Goal: Information Seeking & Learning: Learn about a topic

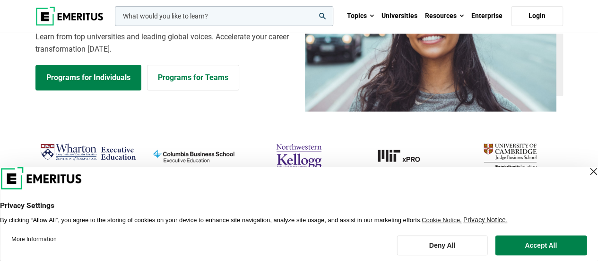
scroll to position [142, 0]
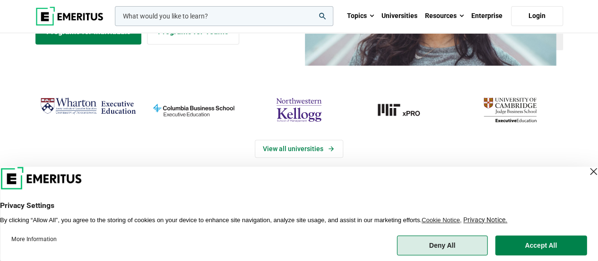
click at [459, 249] on button "Deny All" at bounding box center [442, 245] width 91 height 20
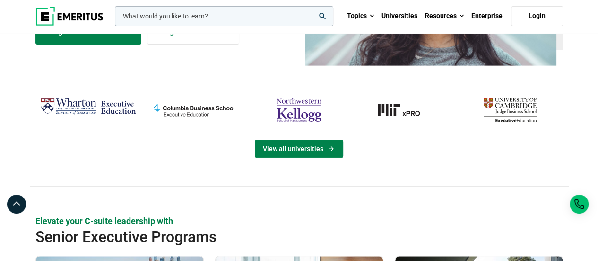
click at [316, 141] on link "View all universities" at bounding box center [299, 149] width 88 height 18
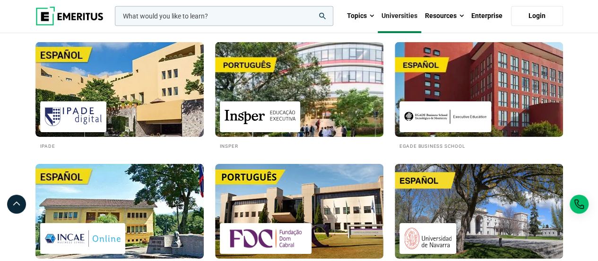
scroll to position [1798, 0]
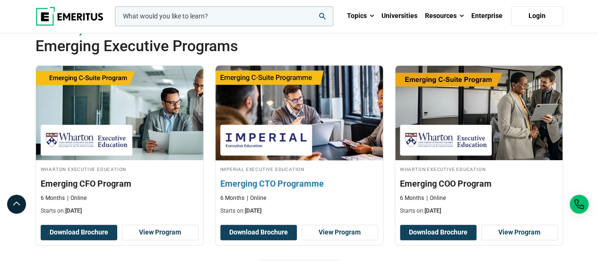
scroll to position [636, 0]
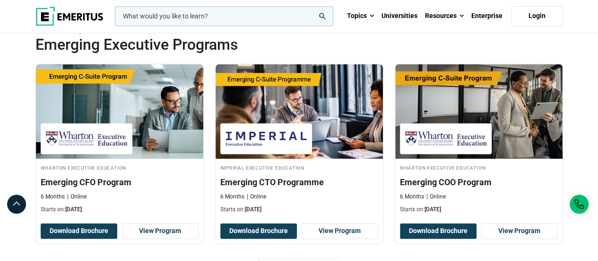
scroll to position [710, 0]
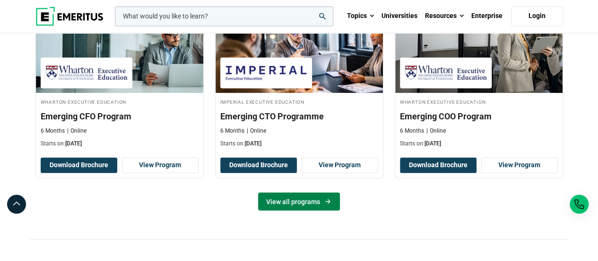
drag, startPoint x: 303, startPoint y: 195, endPoint x: 303, endPoint y: 202, distance: 6.1
click at [303, 195] on link "View all programs" at bounding box center [299, 201] width 82 height 18
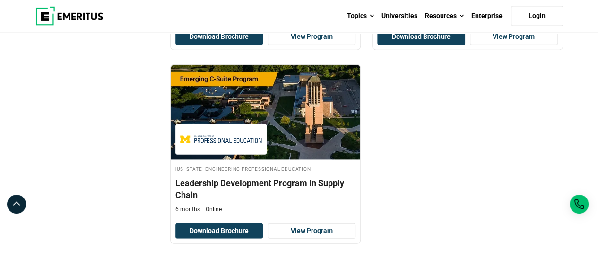
scroll to position [1230, 0]
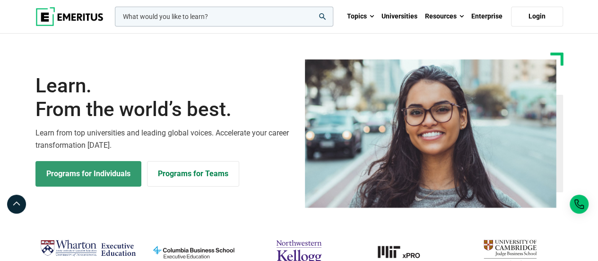
click at [77, 171] on link "Programs for Individuals" at bounding box center [88, 174] width 106 height 26
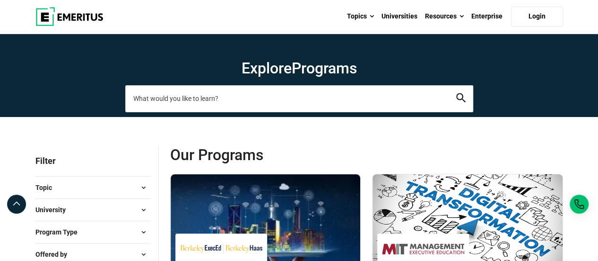
click at [267, 104] on input "search-page" at bounding box center [299, 98] width 348 height 26
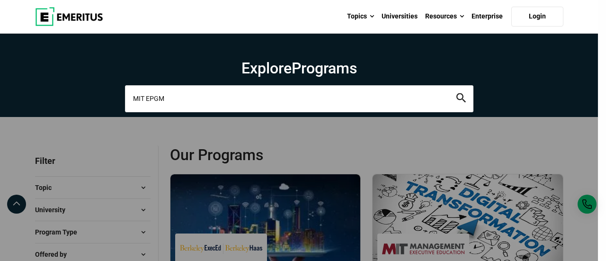
type input "MIT EPGM"
click at [456, 93] on button "search" at bounding box center [460, 98] width 9 height 11
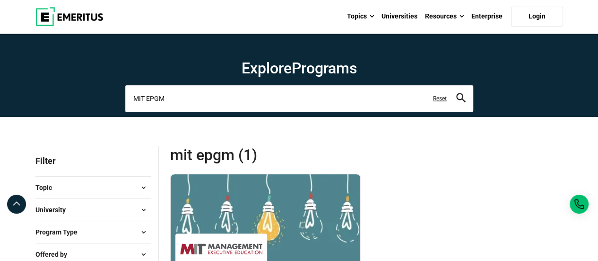
click at [251, 99] on input "MIT EPGM" at bounding box center [299, 98] width 348 height 26
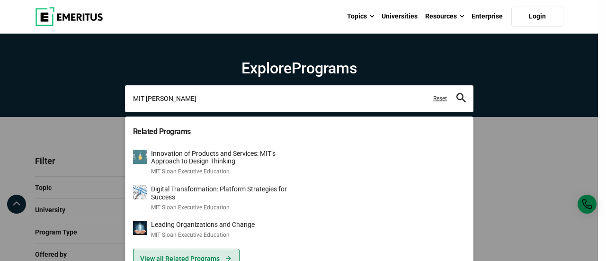
type input "MIT sloan"
click at [214, 256] on link "View all Related Programs" at bounding box center [186, 258] width 106 height 20
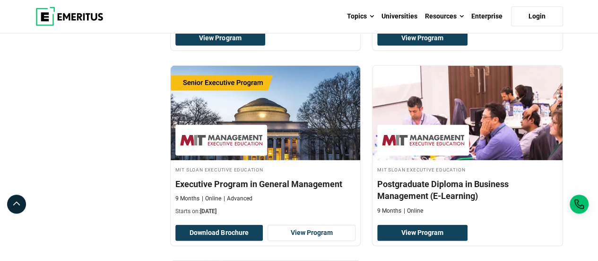
scroll to position [899, 0]
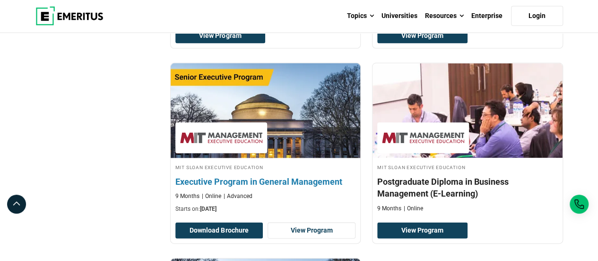
click at [332, 178] on h4 "Executive Program in General Management" at bounding box center [266, 182] width 181 height 12
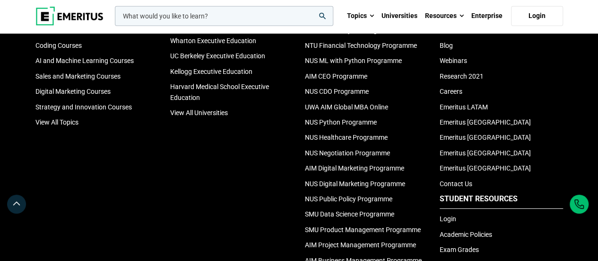
scroll to position [3272, 0]
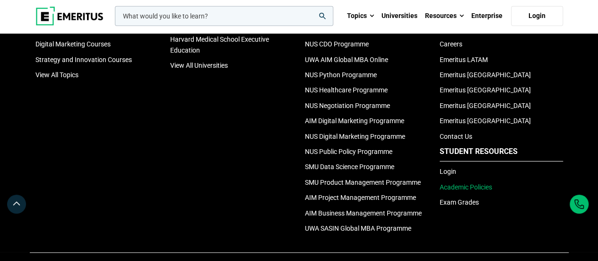
click at [475, 191] on link "Academic Policies" at bounding box center [466, 187] width 53 height 8
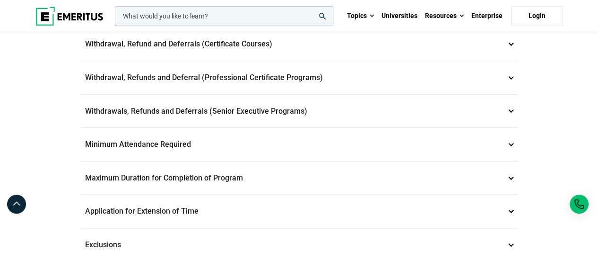
scroll to position [473, 0]
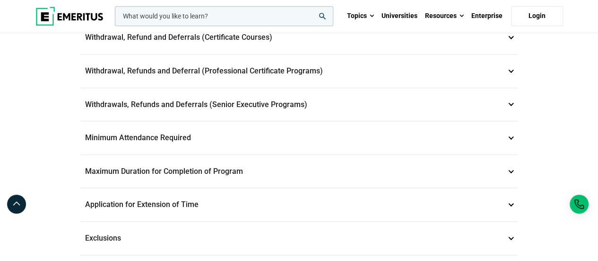
click at [375, 106] on p "Withdrawals, Refunds and Deferrals (Senior Executive Programs) 9" at bounding box center [299, 104] width 438 height 33
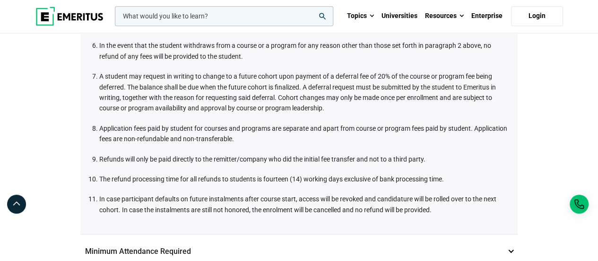
scroll to position [696, 0]
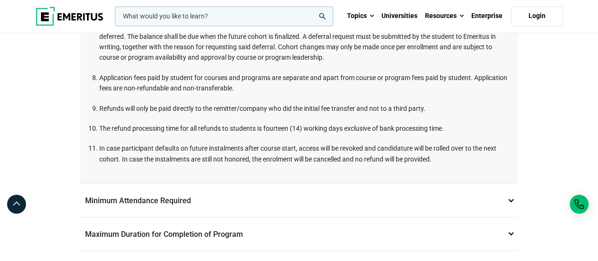
click at [228, 205] on p "Minimum Attendance Required 10" at bounding box center [299, 200] width 438 height 33
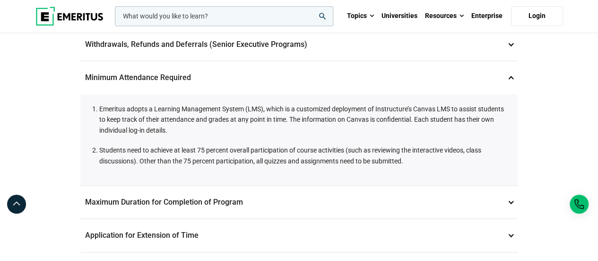
scroll to position [365, 0]
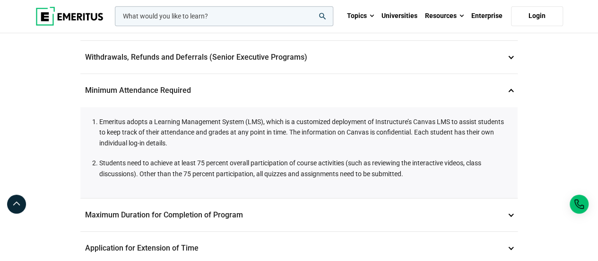
click at [265, 211] on p "Maximum Duration for Completion of Program 11" at bounding box center [299, 214] width 438 height 33
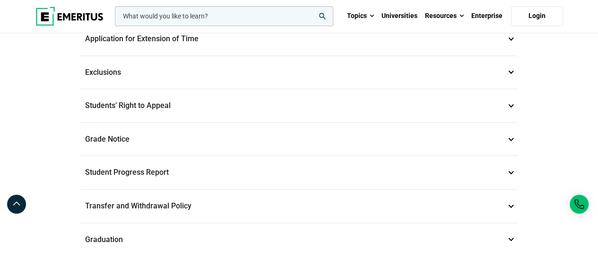
scroll to position [601, 0]
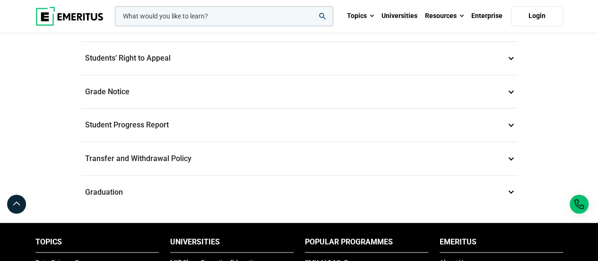
click at [252, 185] on p "Graduation 17" at bounding box center [299, 192] width 438 height 33
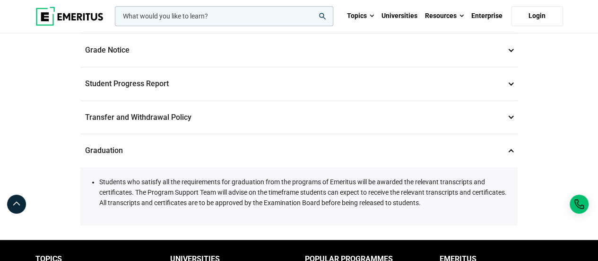
scroll to position [625, 0]
